Goal: Use online tool/utility: Utilize a website feature to perform a specific function

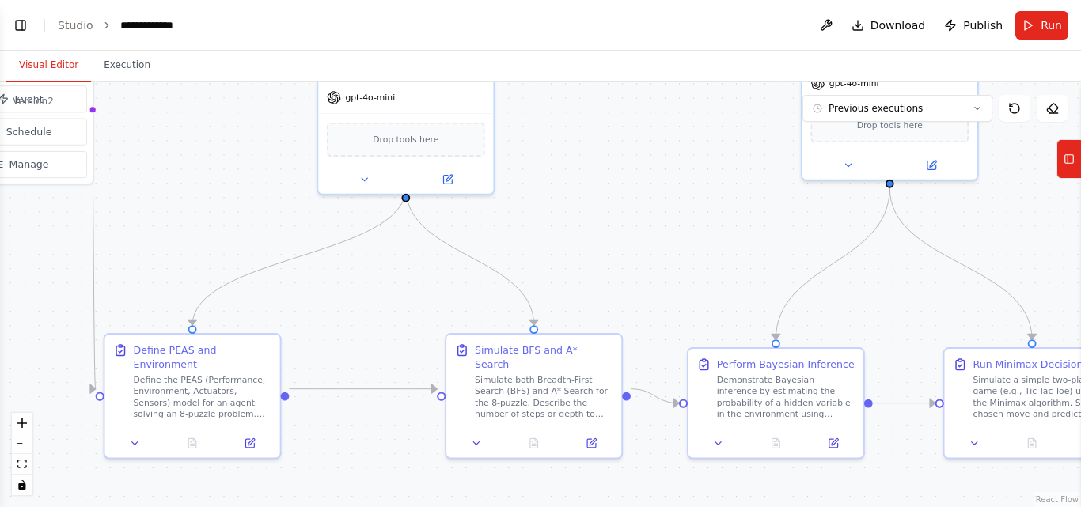
drag, startPoint x: 412, startPoint y: 370, endPoint x: 408, endPoint y: 314, distance: 56.3
click at [408, 314] on div ".deletable-edge-delete-btn { width: 20px; height: 20px; border: 0px solid #ffff…" at bounding box center [540, 294] width 1081 height 425
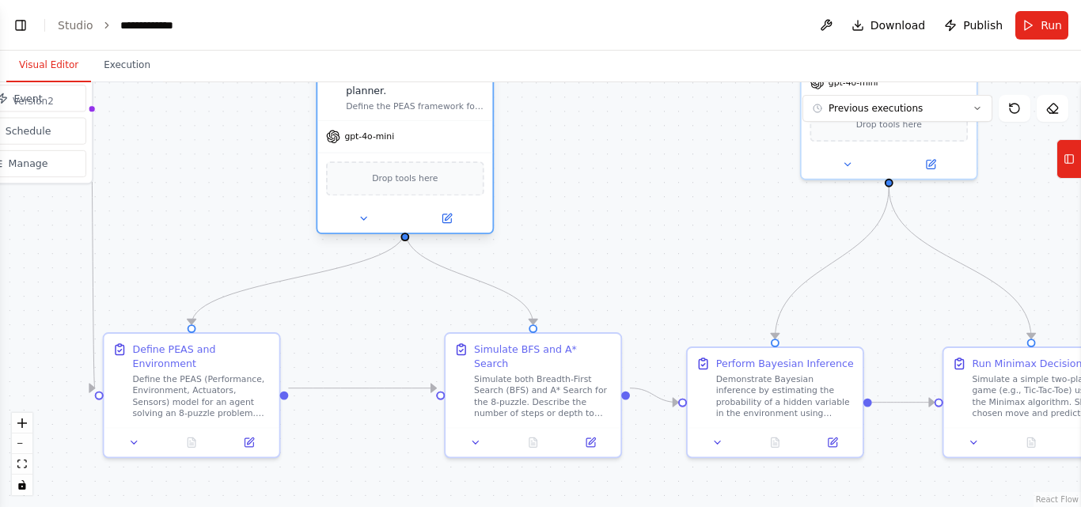
drag, startPoint x: 452, startPoint y: 131, endPoint x: 457, endPoint y: 167, distance: 36.7
click at [457, 167] on div "Drop tools here" at bounding box center [405, 178] width 158 height 34
click at [641, 162] on div ".deletable-edge-delete-btn { width: 20px; height: 20px; border: 0px solid #ffff…" at bounding box center [540, 294] width 1081 height 425
click at [452, 121] on div "gpt-4o-mini" at bounding box center [404, 137] width 175 height 32
click at [1065, 158] on icon at bounding box center [1069, 158] width 11 height 25
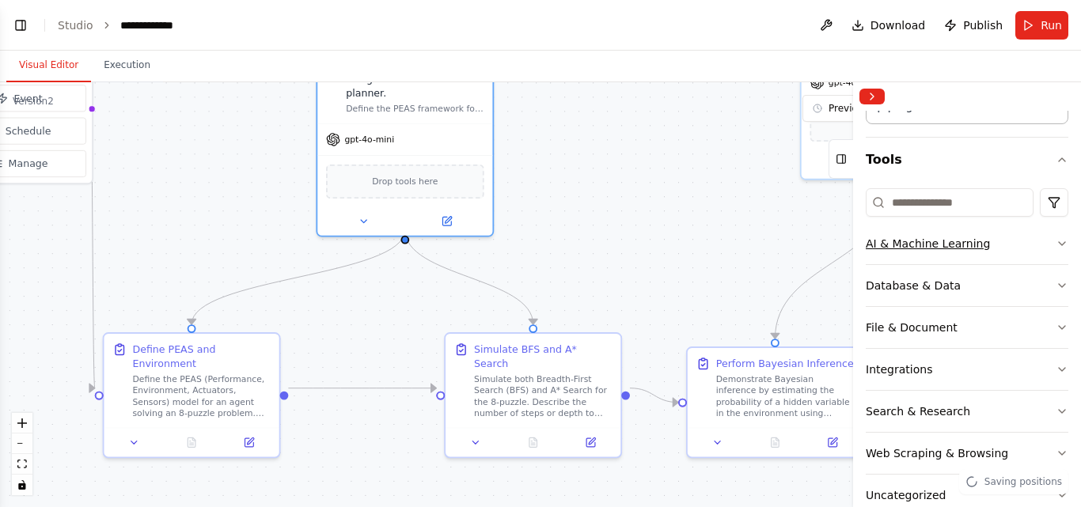
scroll to position [120, 0]
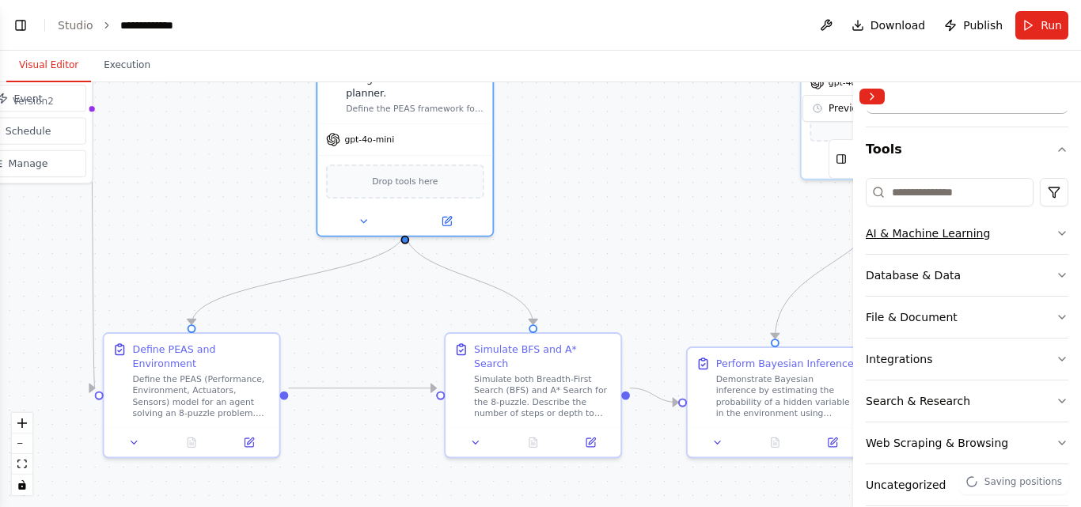
click at [1037, 233] on button "AI & Machine Learning" at bounding box center [967, 233] width 203 height 41
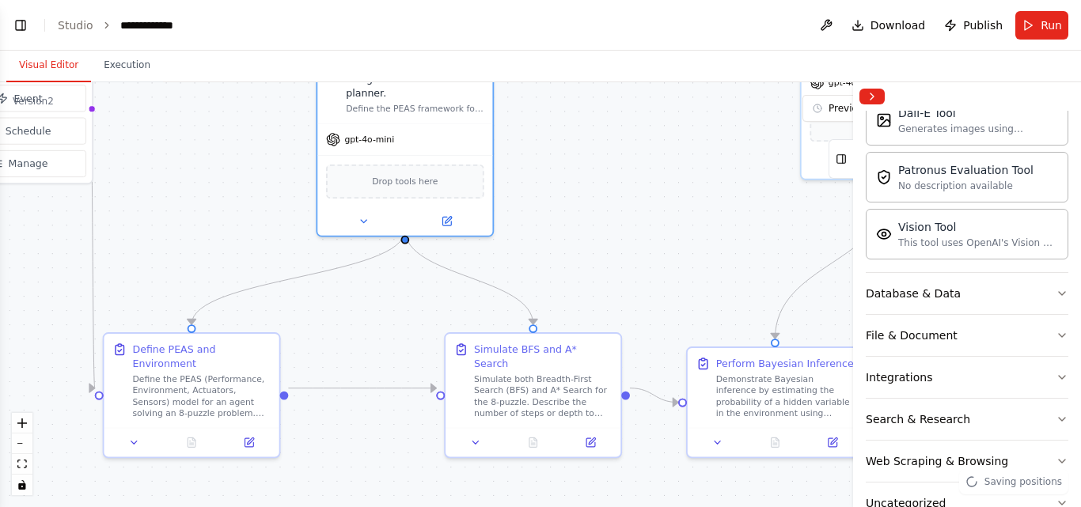
scroll to position [350, 0]
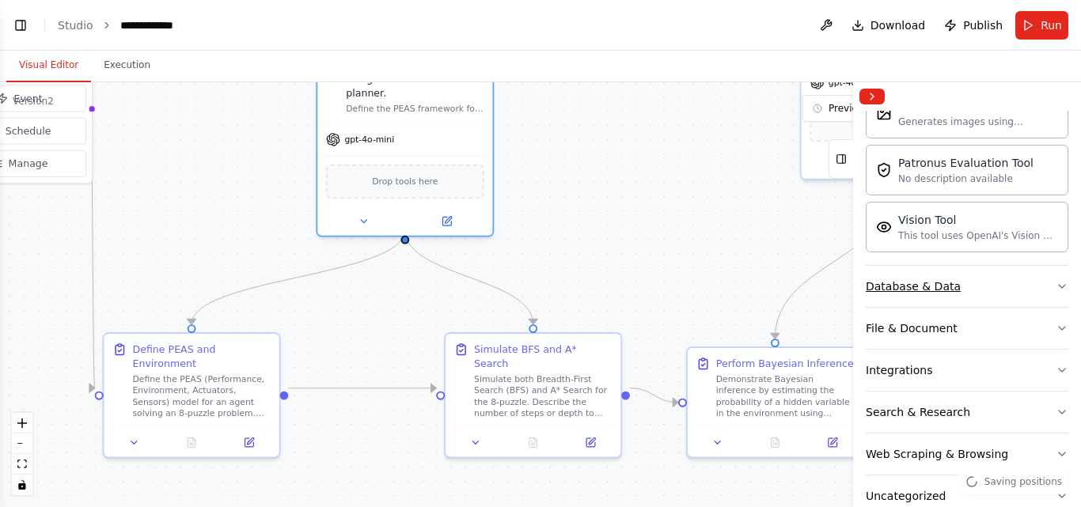
click at [1035, 289] on button "Database & Data" at bounding box center [967, 286] width 203 height 41
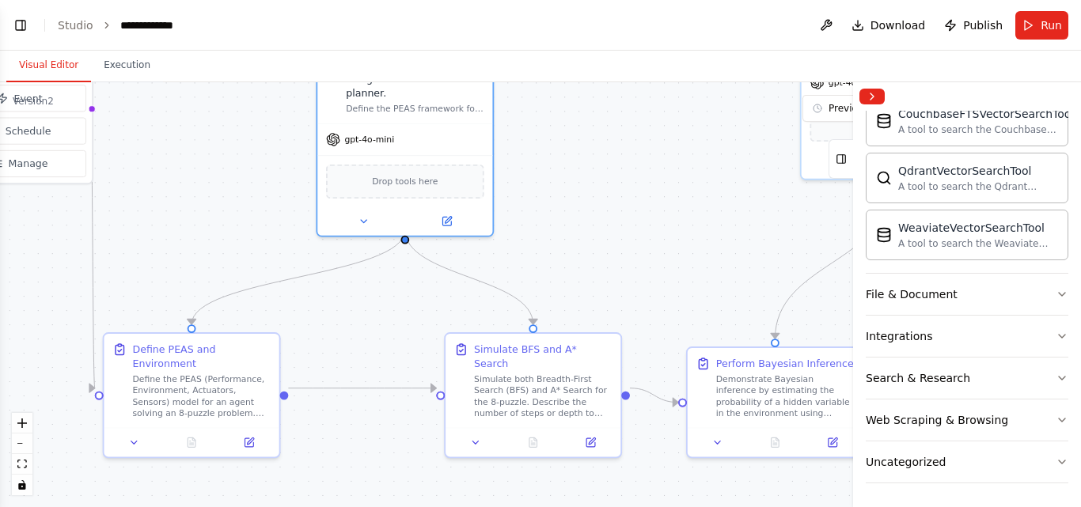
scroll to position [569, 0]
click at [1030, 285] on button "File & Document" at bounding box center [967, 292] width 203 height 41
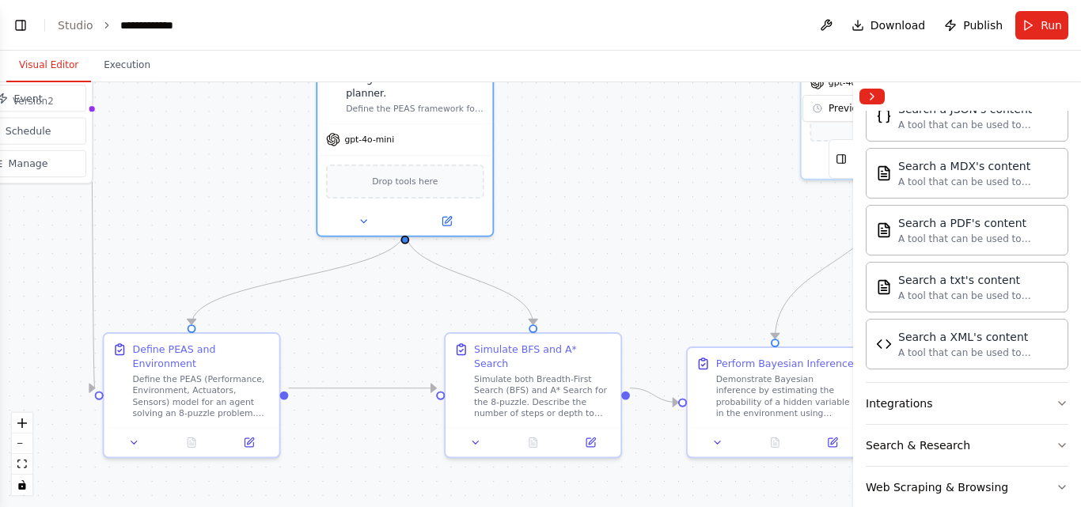
scroll to position [1038, 0]
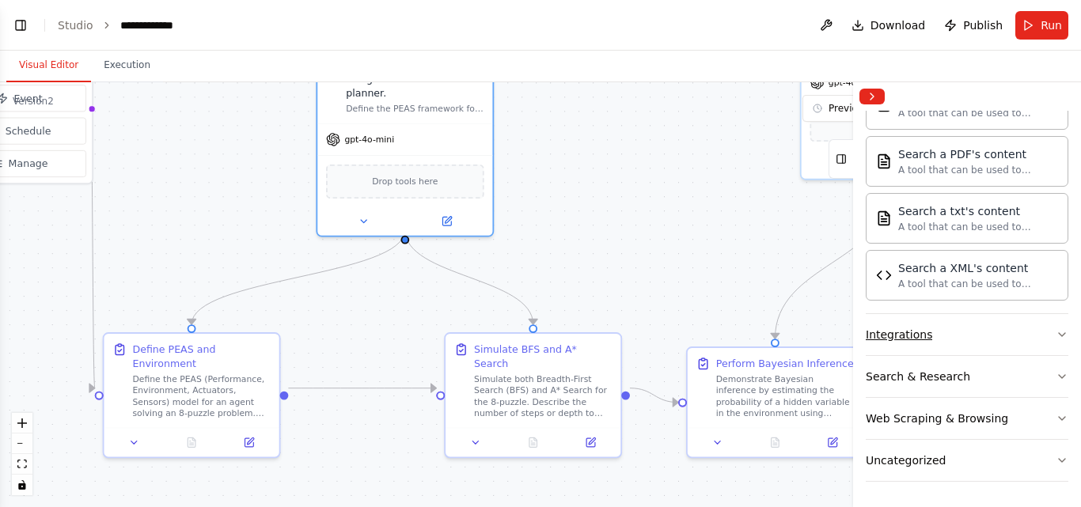
click at [983, 340] on button "Integrations" at bounding box center [967, 334] width 203 height 41
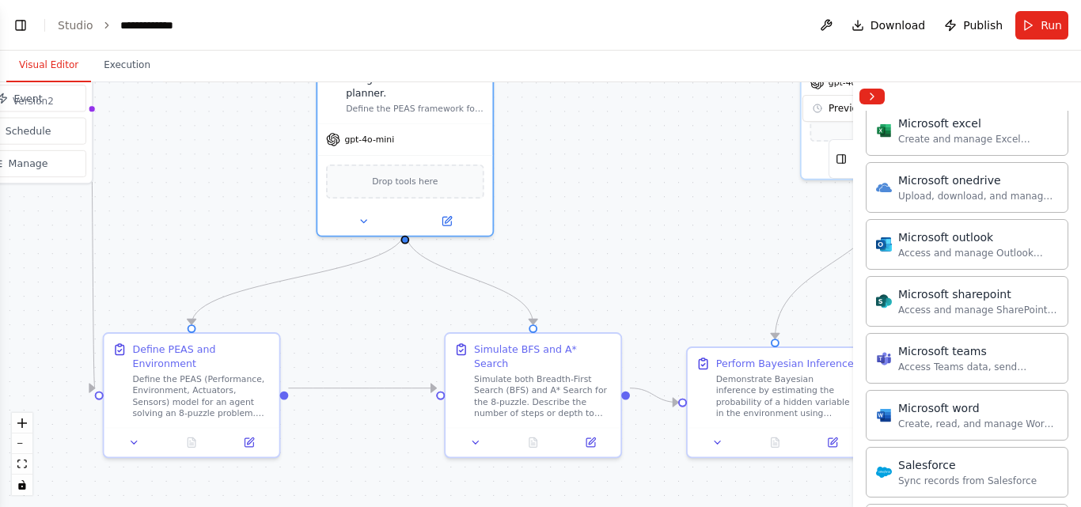
scroll to position [2019, 0]
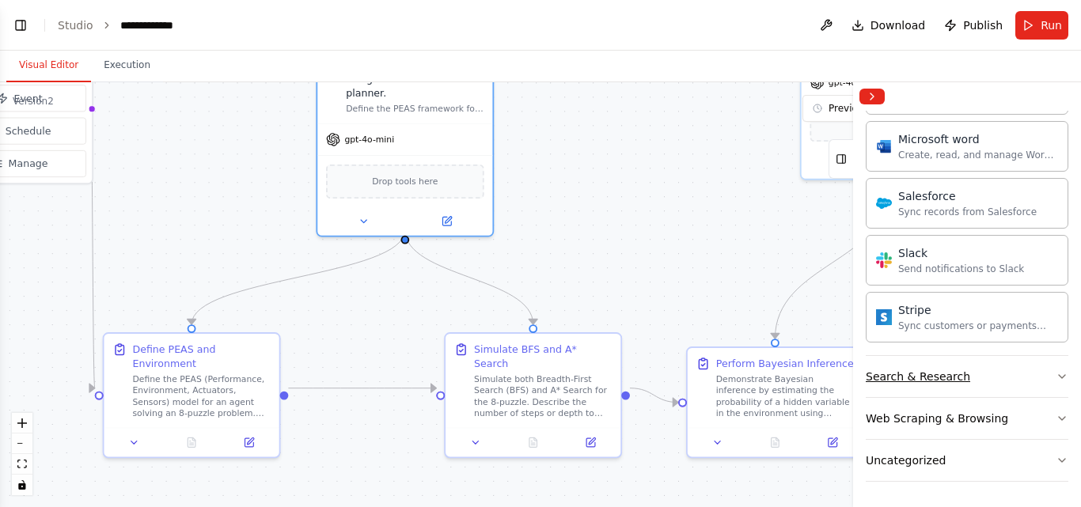
click at [1003, 379] on button "Search & Research" at bounding box center [967, 376] width 203 height 41
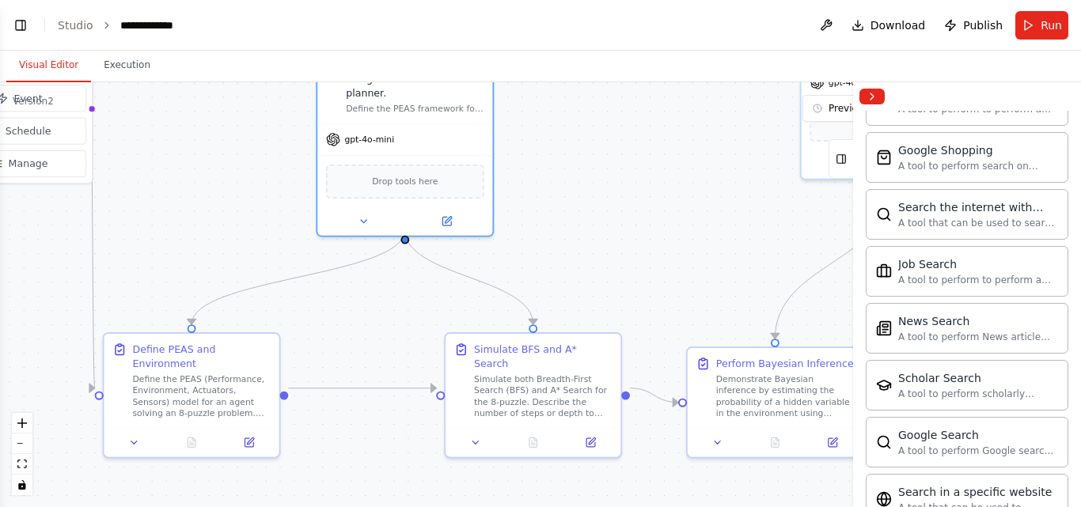
scroll to position [2577, 0]
click at [875, 92] on button "Collapse right sidebar" at bounding box center [872, 97] width 25 height 16
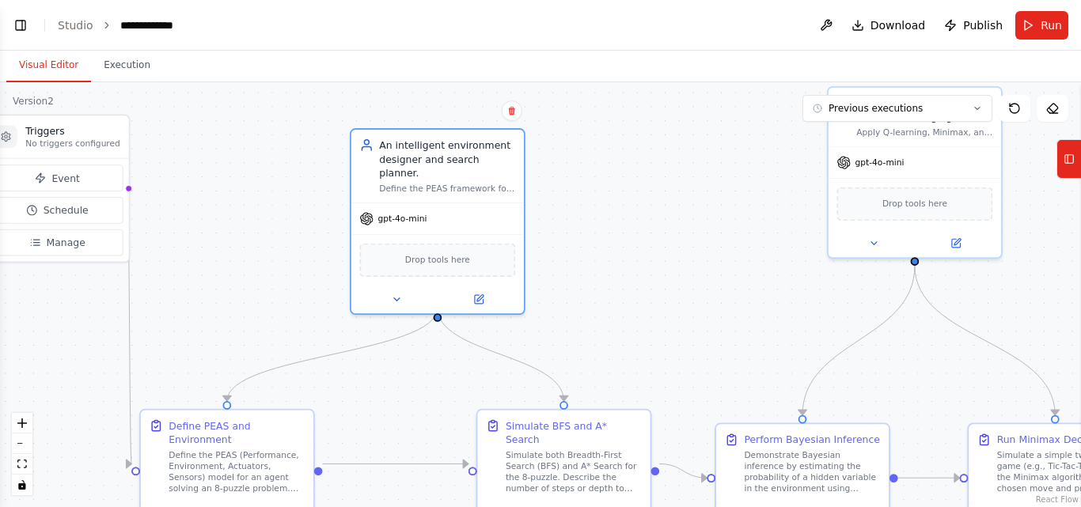
drag, startPoint x: 639, startPoint y: 145, endPoint x: 668, endPoint y: 224, distance: 84.4
click at [668, 224] on div ".deletable-edge-delete-btn { width: 20px; height: 20px; border: 0px solid #ffff…" at bounding box center [540, 294] width 1081 height 425
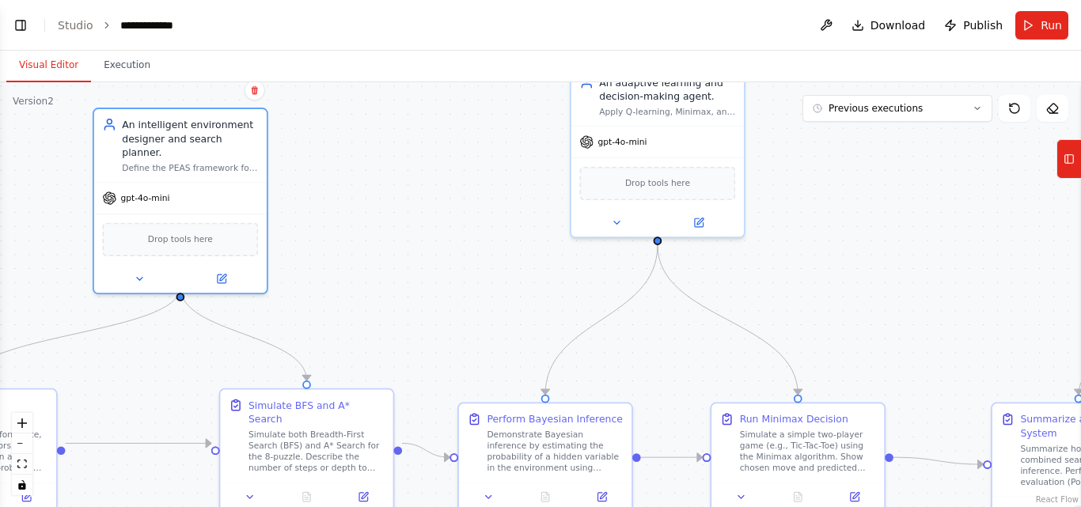
drag, startPoint x: 663, startPoint y: 218, endPoint x: 405, endPoint y: 198, distance: 258.9
click at [405, 198] on div ".deletable-edge-delete-btn { width: 20px; height: 20px; border: 0px solid #ffff…" at bounding box center [540, 294] width 1081 height 425
click at [808, 214] on div ".deletable-edge-delete-btn { width: 20px; height: 20px; border: 0px solid #ffff…" at bounding box center [540, 294] width 1081 height 425
click at [858, 229] on div ".deletable-edge-delete-btn { width: 20px; height: 20px; border: 0px solid #ffff…" at bounding box center [540, 294] width 1081 height 425
click at [186, 230] on span "Drop tools here" at bounding box center [179, 237] width 65 height 14
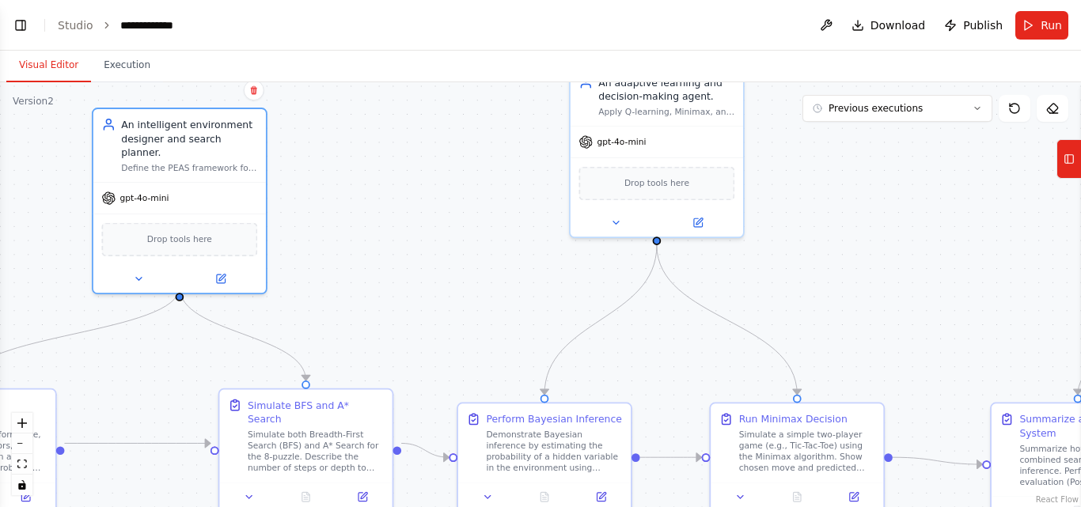
click at [1081, 150] on button "Tools" at bounding box center [1069, 159] width 25 height 40
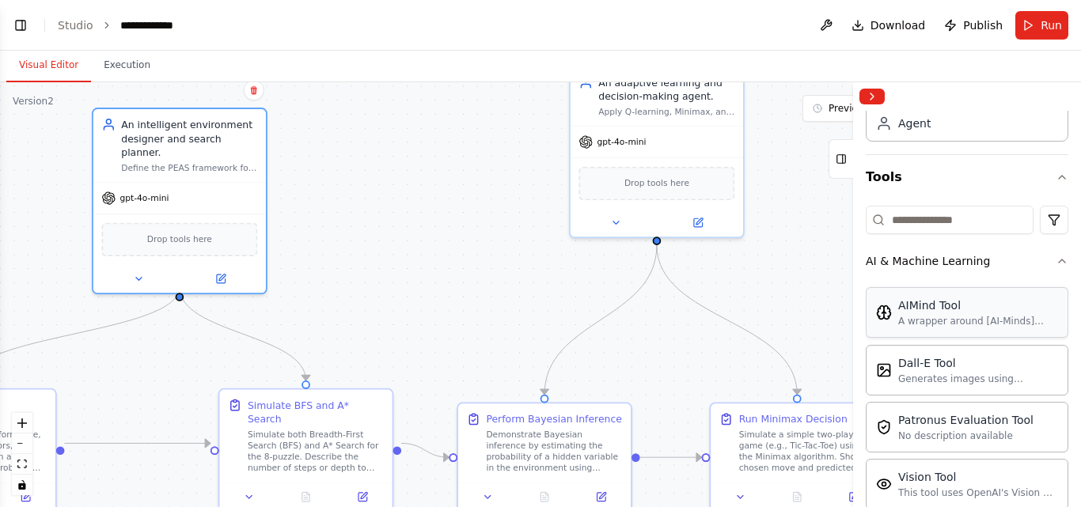
scroll to position [113, 0]
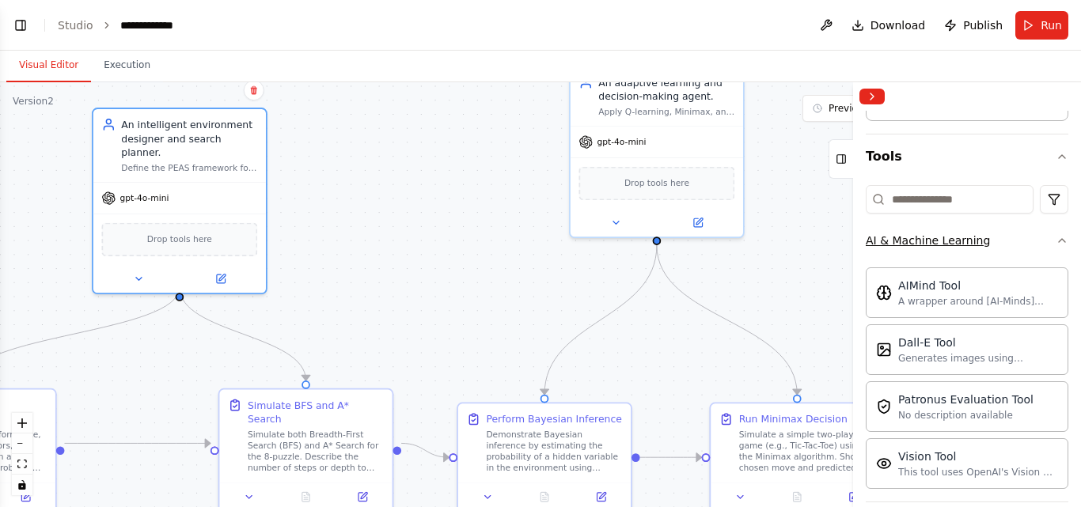
click at [1056, 242] on icon "button" at bounding box center [1062, 240] width 13 height 13
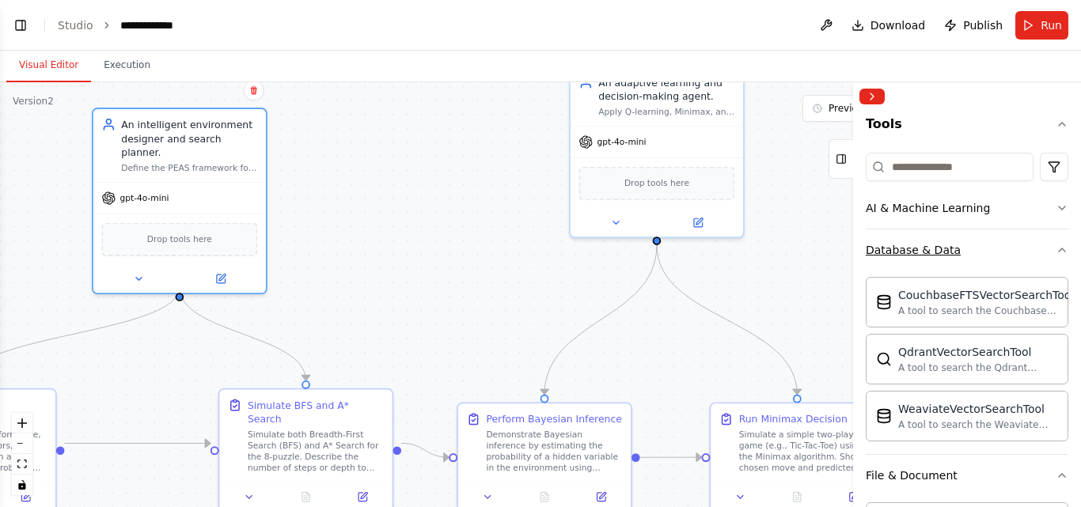
scroll to position [150, 0]
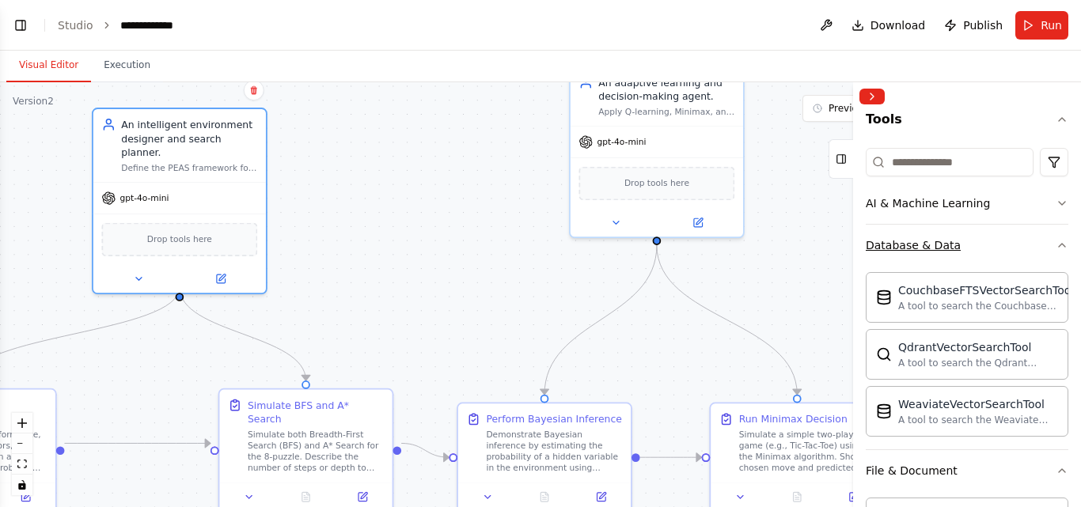
click at [1056, 241] on icon "button" at bounding box center [1062, 245] width 13 height 13
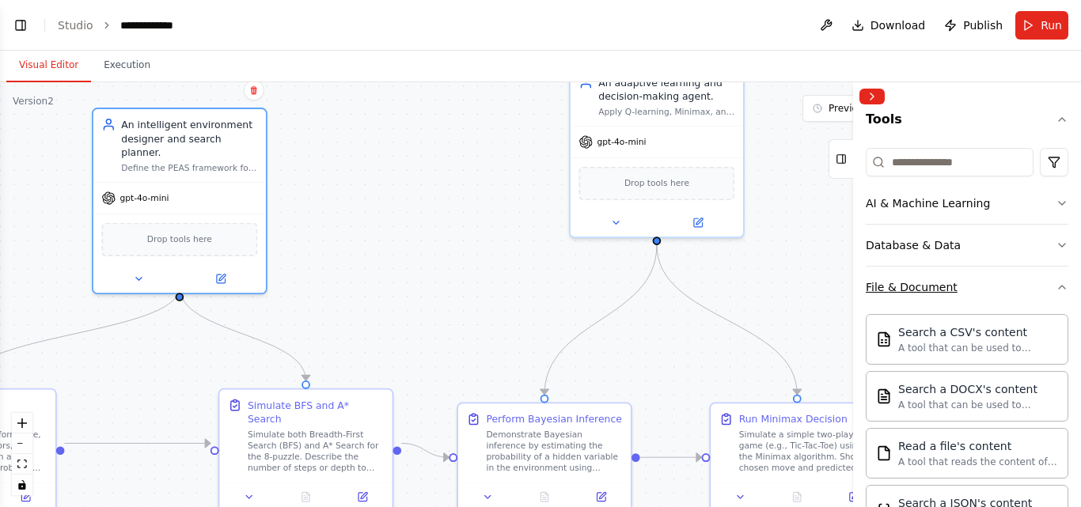
click at [1041, 281] on button "File & Document" at bounding box center [967, 287] width 203 height 41
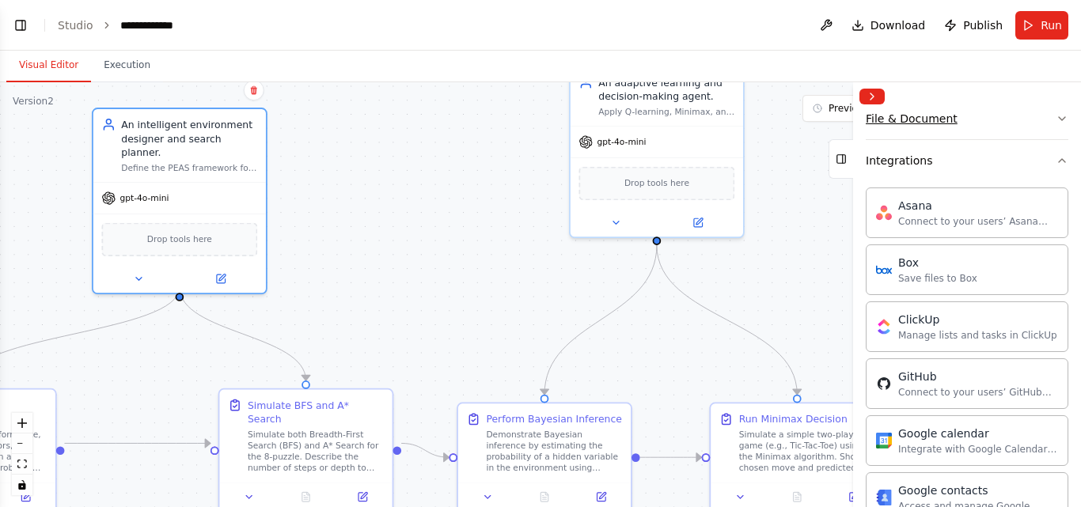
scroll to position [445, 0]
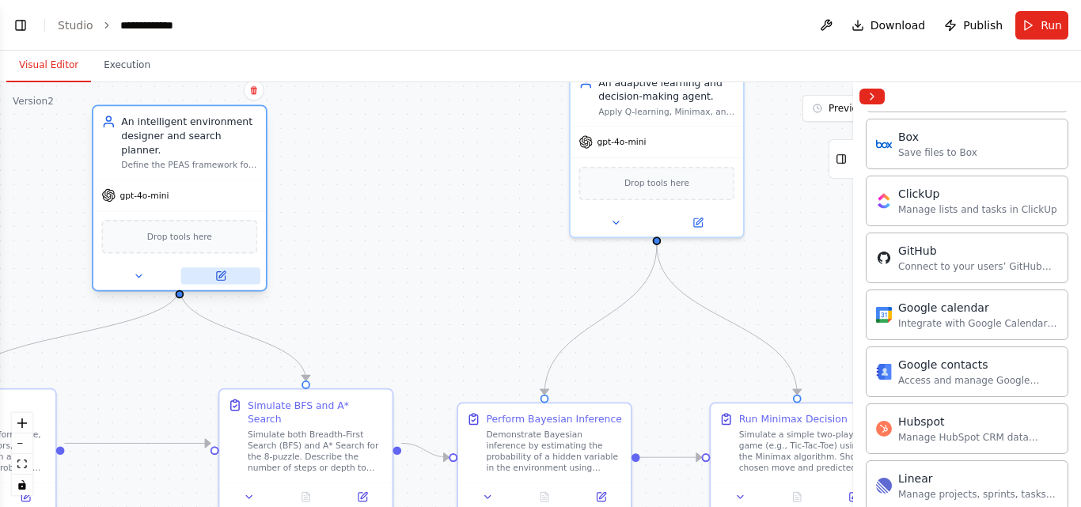
click at [220, 272] on icon at bounding box center [220, 276] width 9 height 9
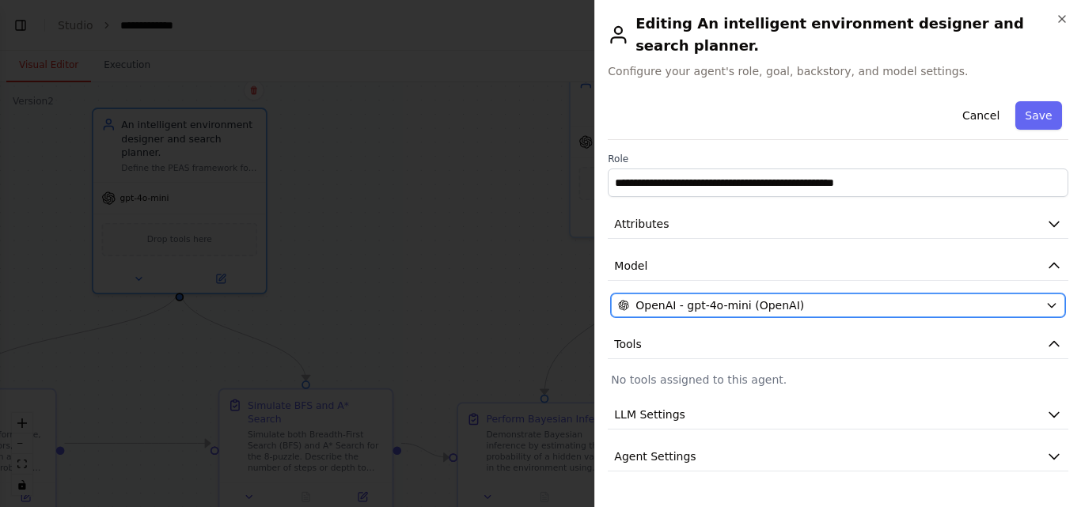
click at [682, 294] on button "OpenAI - gpt-4o-mini (OpenAI)" at bounding box center [838, 306] width 454 height 24
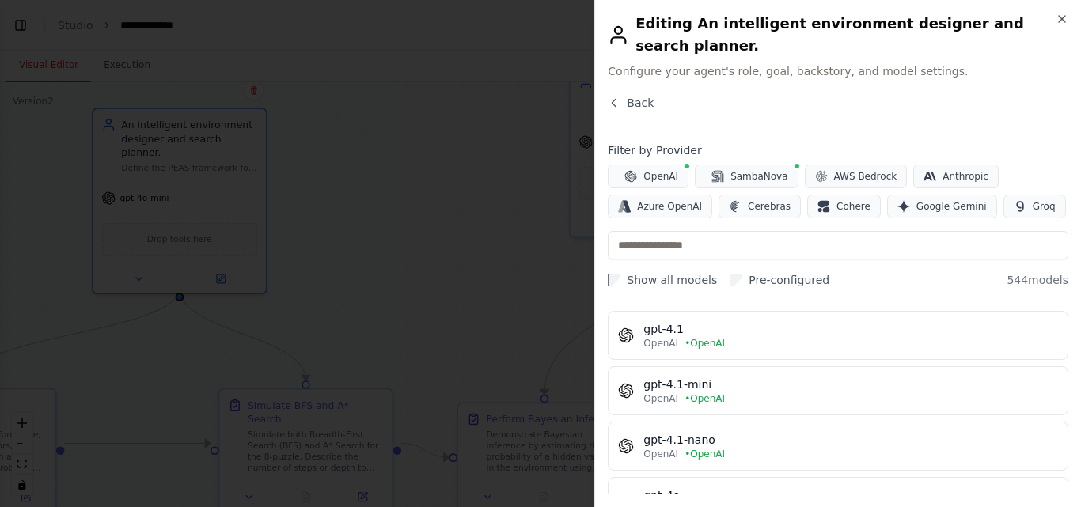
scroll to position [51, 0]
